Goal: Information Seeking & Learning: Learn about a topic

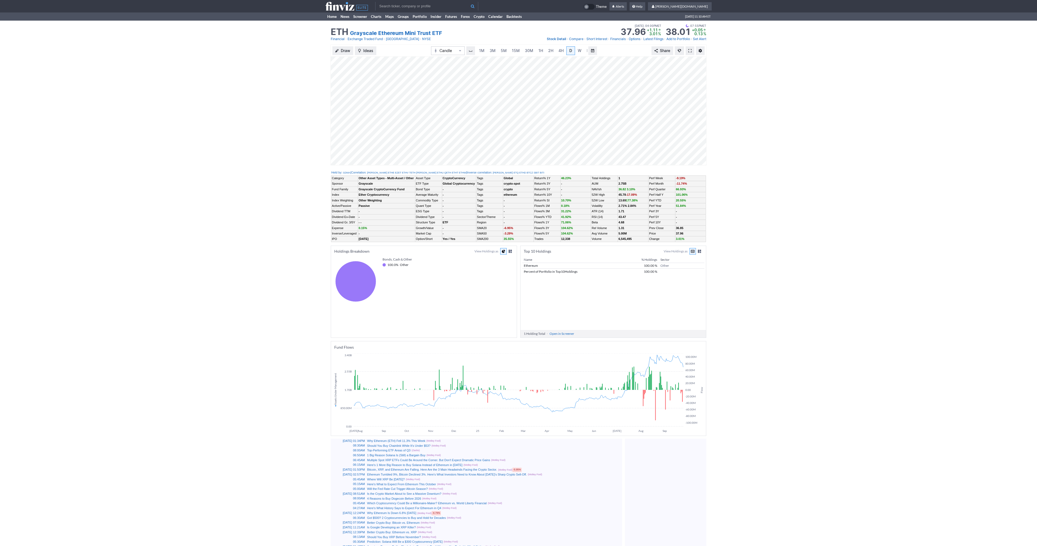
scroll to position [0, 5]
click at [689, 52] on span at bounding box center [689, 51] width 3 height 4
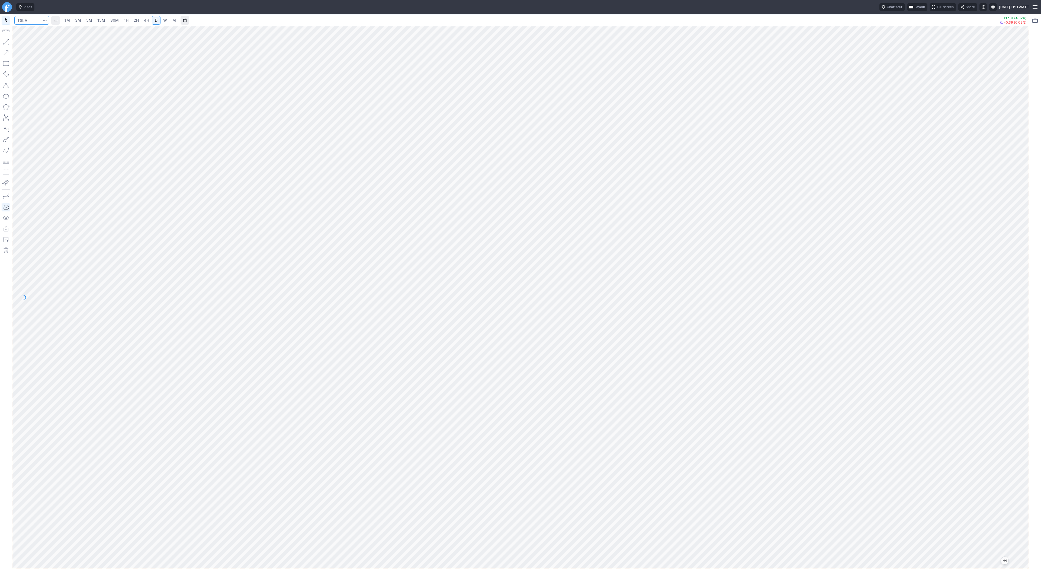
click at [26, 20] on input "Search" at bounding box center [31, 20] width 35 height 9
type input "btcusd"
click at [37, 33] on span "@ BTCUSD Bitcoin / USD Crypto" at bounding box center [74, 32] width 112 height 5
click at [84, 20] on link "5M" at bounding box center [89, 20] width 11 height 9
click at [108, 23] on link "30M" at bounding box center [114, 20] width 13 height 9
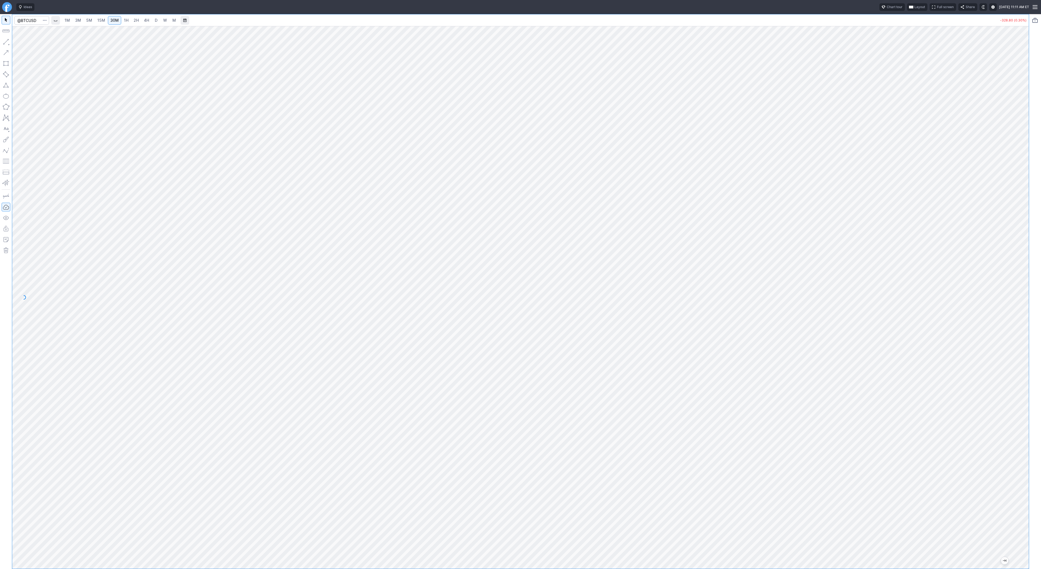
click at [127, 20] on span "1H" at bounding box center [126, 20] width 5 height 5
click at [147, 18] on span "4H" at bounding box center [146, 20] width 5 height 5
click at [131, 20] on link "2H" at bounding box center [136, 20] width 10 height 9
click at [145, 16] on link "4H" at bounding box center [147, 20] width 10 height 9
click at [154, 21] on span "D" at bounding box center [156, 20] width 4 height 5
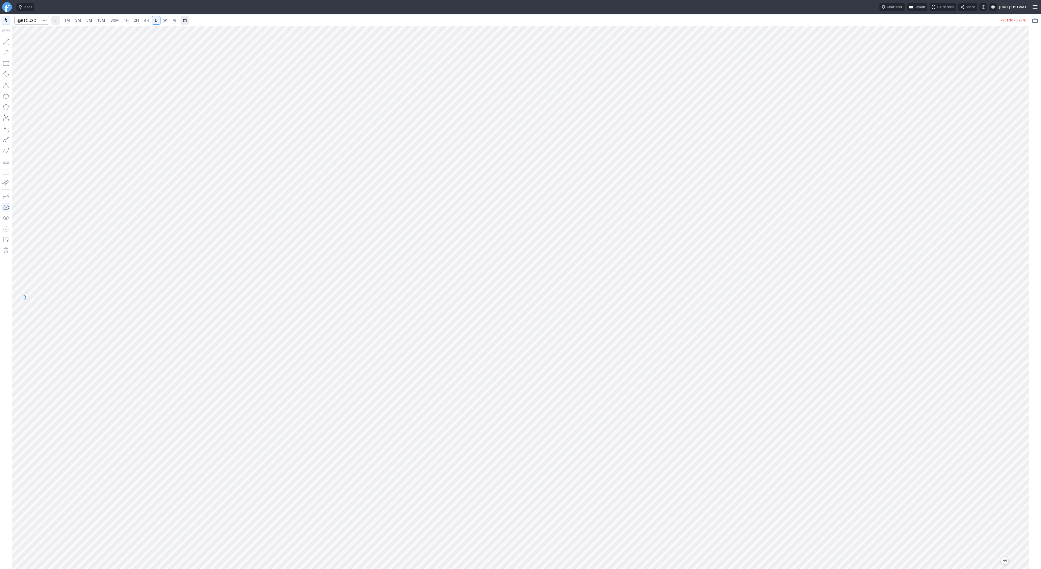
click at [146, 22] on span "4H" at bounding box center [146, 20] width 5 height 5
click at [154, 23] on span "D" at bounding box center [156, 20] width 4 height 5
click at [146, 20] on span "4H" at bounding box center [146, 20] width 5 height 5
click at [22, 41] on span "Line" at bounding box center [32, 42] width 22 height 5
click at [31, 45] on span "Line" at bounding box center [32, 42] width 22 height 5
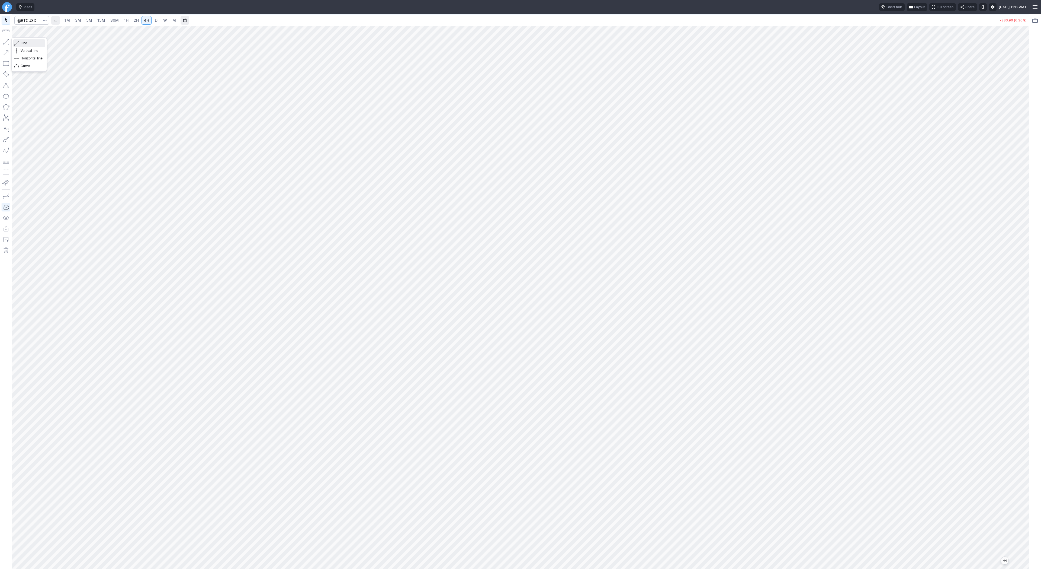
click at [24, 43] on span "Line" at bounding box center [32, 42] width 22 height 5
click at [21, 41] on span "Line" at bounding box center [32, 42] width 22 height 5
click at [22, 41] on span "Line" at bounding box center [32, 42] width 22 height 5
click at [23, 41] on span "Line" at bounding box center [32, 42] width 22 height 5
click at [25, 42] on span "Line" at bounding box center [32, 42] width 22 height 5
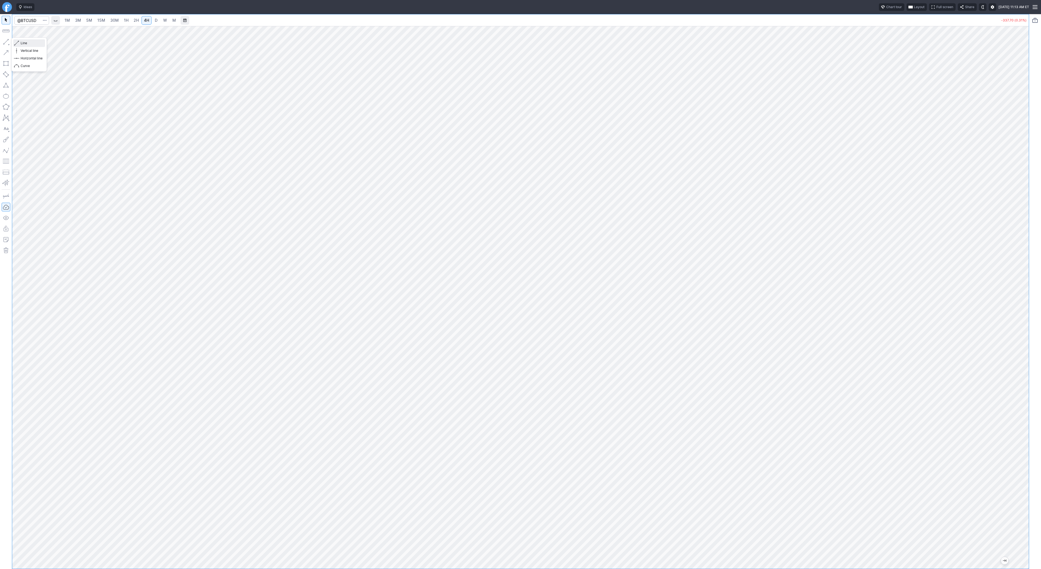
click at [27, 45] on span "Line" at bounding box center [32, 42] width 22 height 5
click at [26, 44] on span "Line" at bounding box center [32, 42] width 22 height 5
click at [22, 42] on span "Line" at bounding box center [32, 42] width 22 height 5
click at [18, 44] on span "button" at bounding box center [17, 43] width 3 height 8
click at [33, 43] on span "Line" at bounding box center [32, 42] width 22 height 5
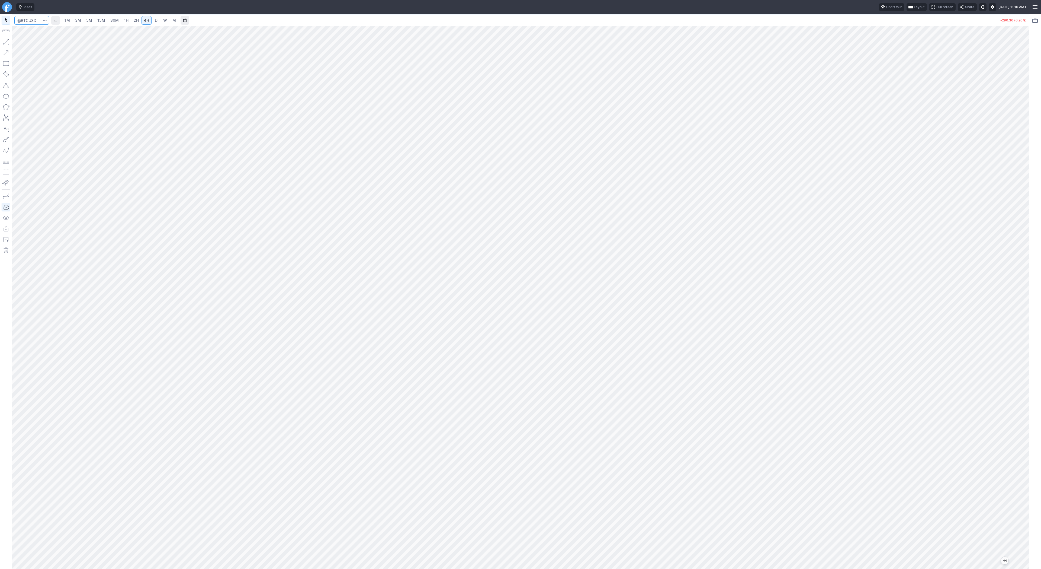
click at [28, 24] on input "Search" at bounding box center [31, 20] width 35 height 9
type input "eth"
click at [83, 103] on span "Eth ereum / USD" at bounding box center [75, 100] width 79 height 5
click at [22, 43] on span "Line" at bounding box center [32, 42] width 22 height 5
click at [3, 41] on button "button" at bounding box center [6, 41] width 9 height 9
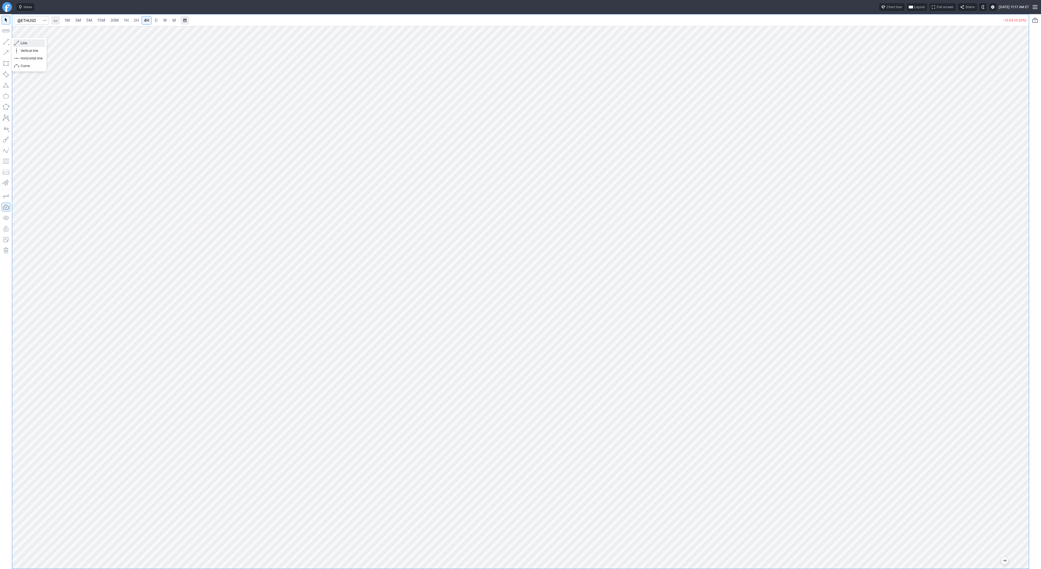
click at [27, 44] on span "Line" at bounding box center [32, 42] width 22 height 5
click at [24, 42] on span "Line" at bounding box center [32, 42] width 22 height 5
click at [155, 22] on span "D" at bounding box center [156, 20] width 3 height 5
drag, startPoint x: 1023, startPoint y: 291, endPoint x: 1020, endPoint y: 354, distance: 63.5
click at [1024, 364] on div at bounding box center [1023, 295] width 11 height 529
